Goal: Task Accomplishment & Management: Manage account settings

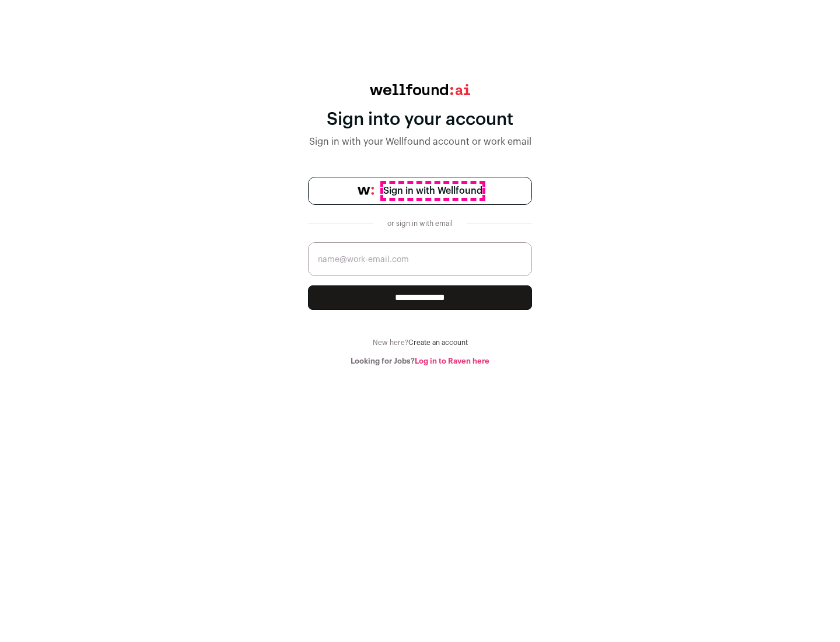
click at [432, 191] on span "Sign in with Wellfound" at bounding box center [432, 191] width 99 height 14
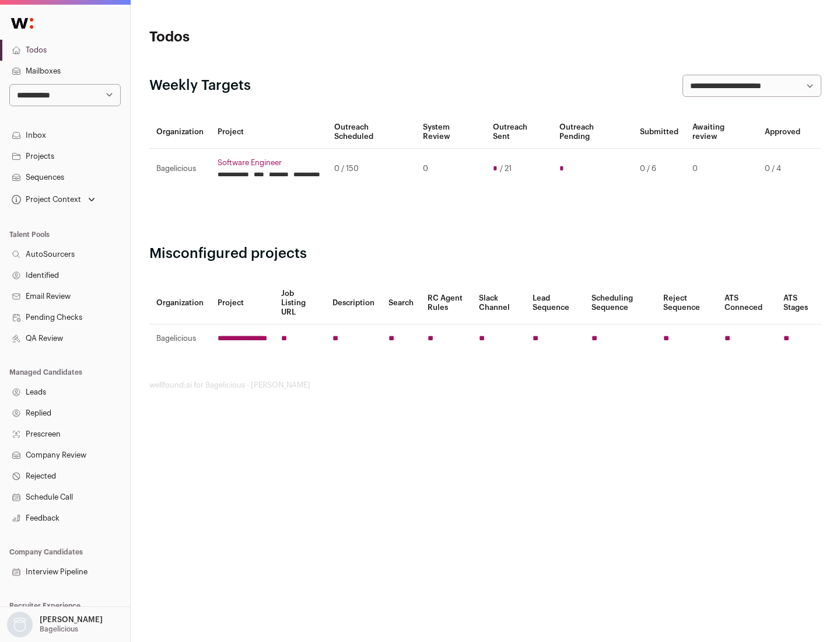
click at [65, 156] on link "Projects" at bounding box center [65, 156] width 130 height 21
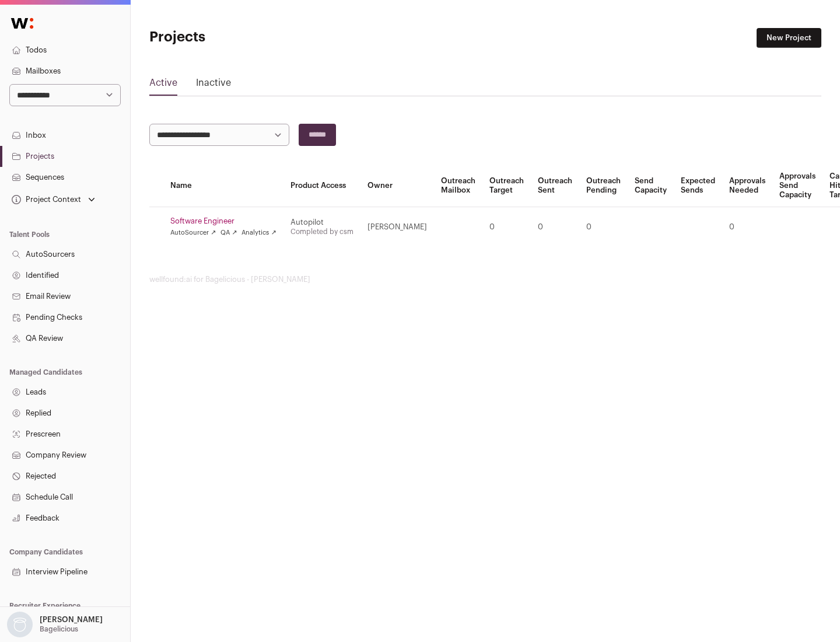
click at [227, 221] on link "Software Engineer" at bounding box center [223, 220] width 106 height 9
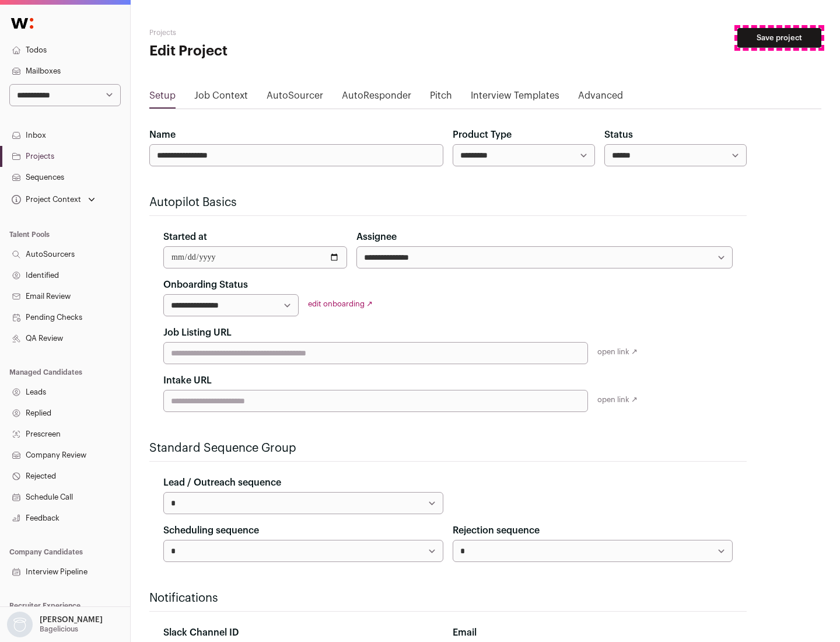
click at [779, 38] on button "Save project" at bounding box center [779, 38] width 84 height 20
